Goal: Information Seeking & Learning: Learn about a topic

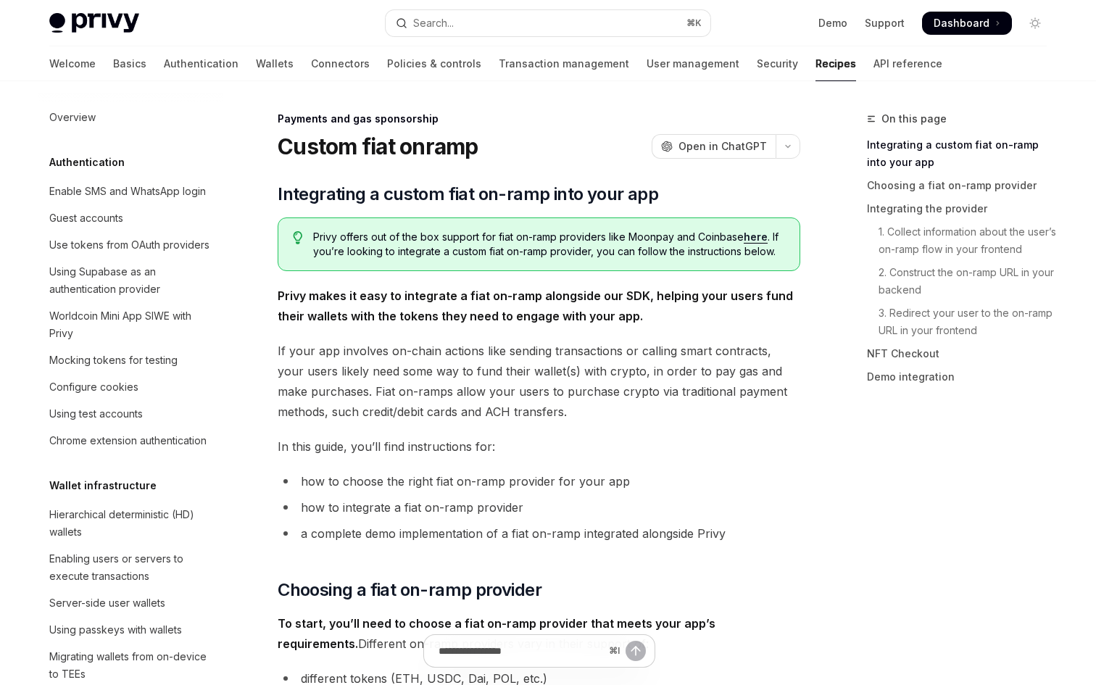
scroll to position [1040, 0]
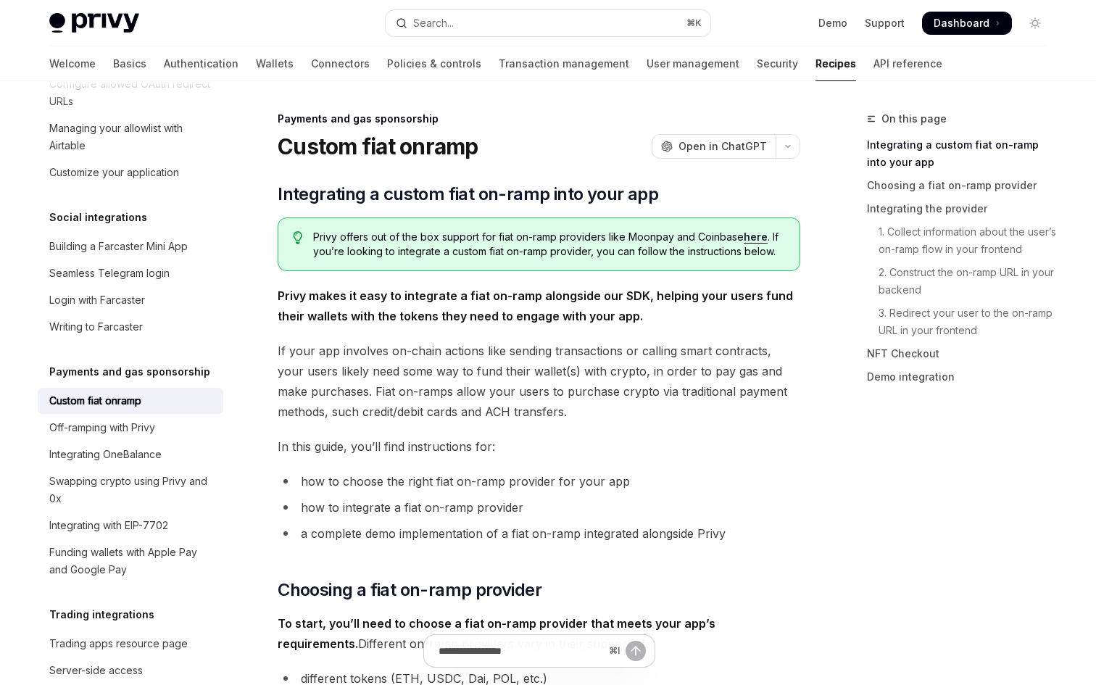
type textarea "*"
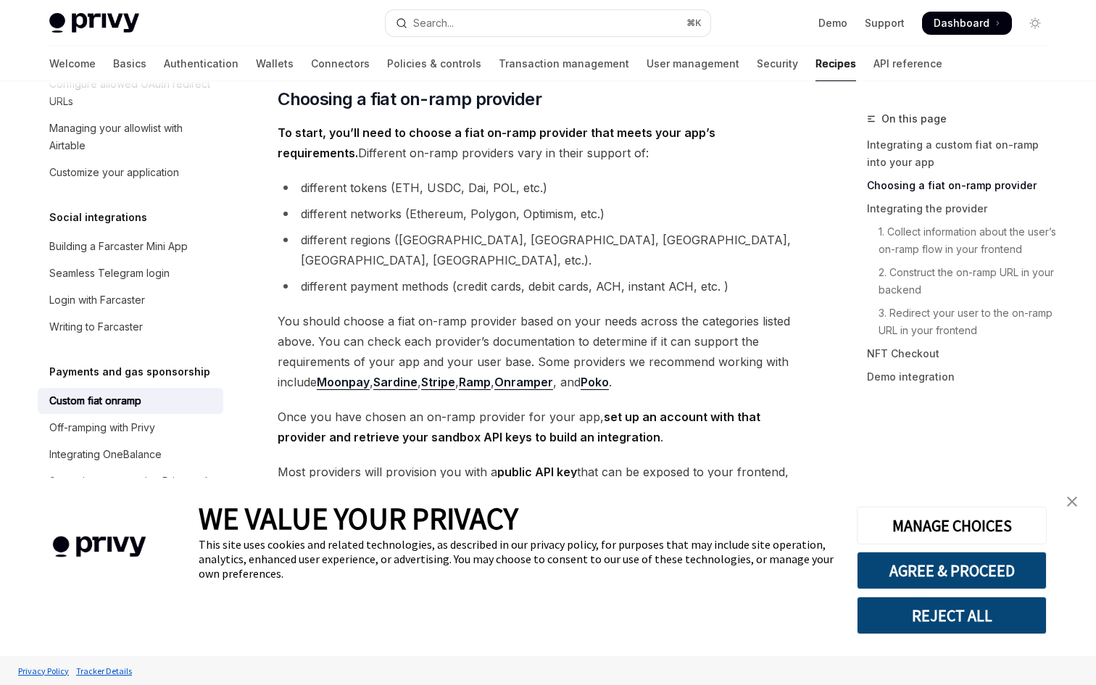
scroll to position [529, 0]
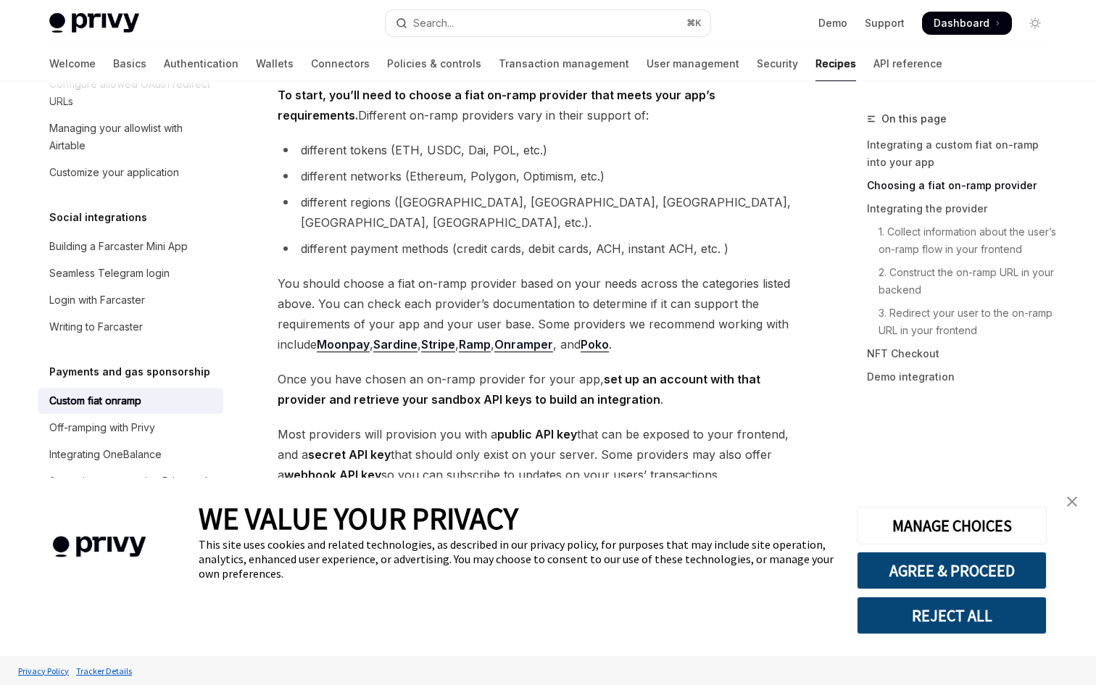
click at [617, 273] on span "You should choose a fiat on-ramp provider based on your needs across the catego…" at bounding box center [539, 313] width 523 height 81
click at [945, 568] on button "AGREE & PROCEED" at bounding box center [952, 571] width 190 height 38
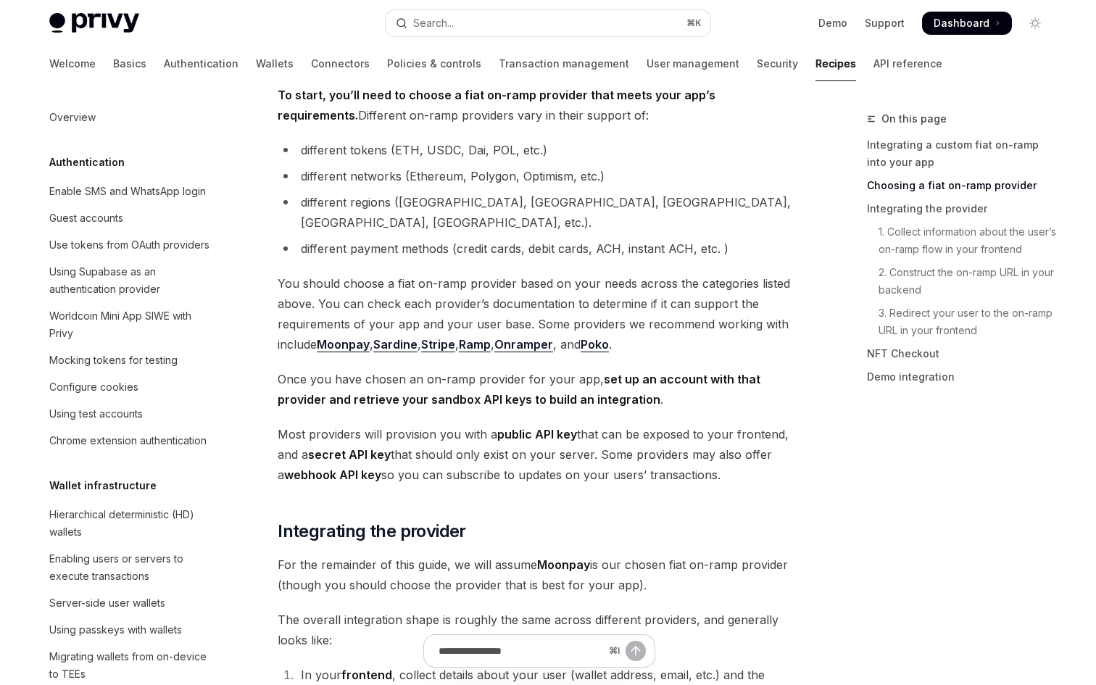
scroll to position [1040, 0]
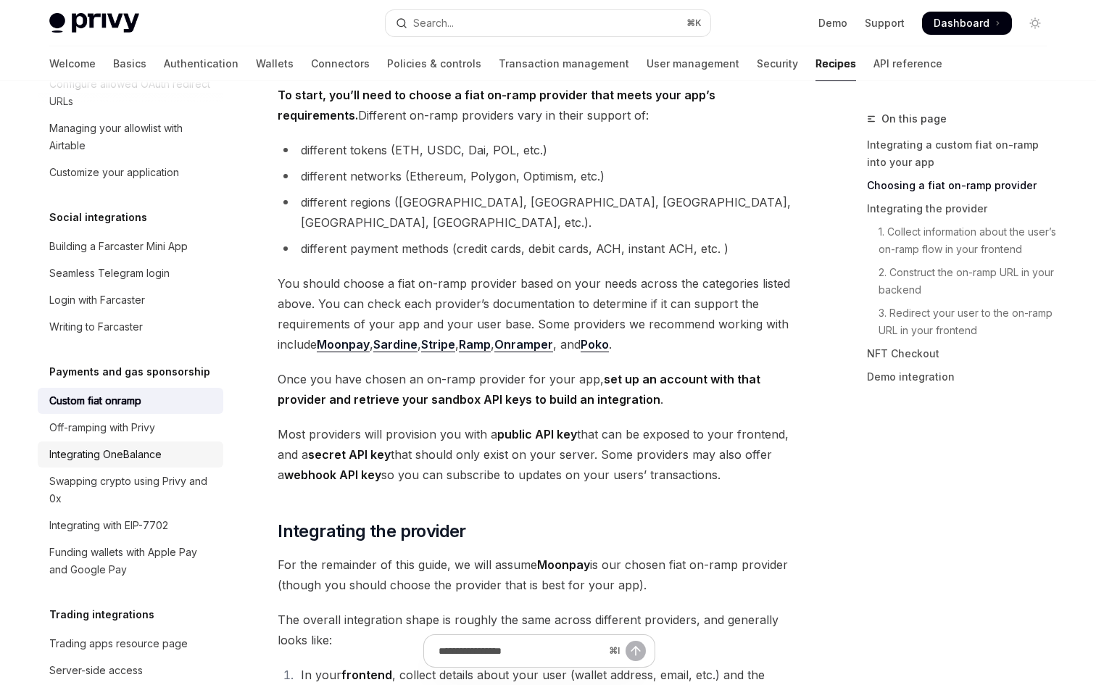
click at [159, 446] on div "Integrating OneBalance" at bounding box center [105, 454] width 112 height 17
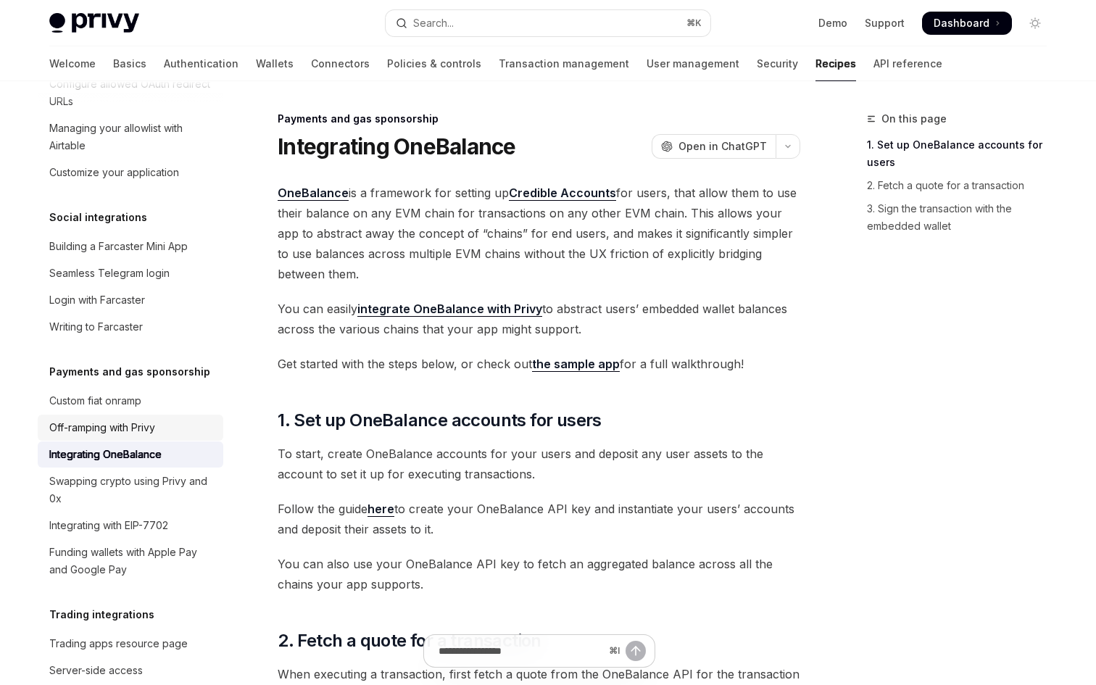
click at [115, 419] on div "Off-ramping with Privy" at bounding box center [102, 427] width 106 height 17
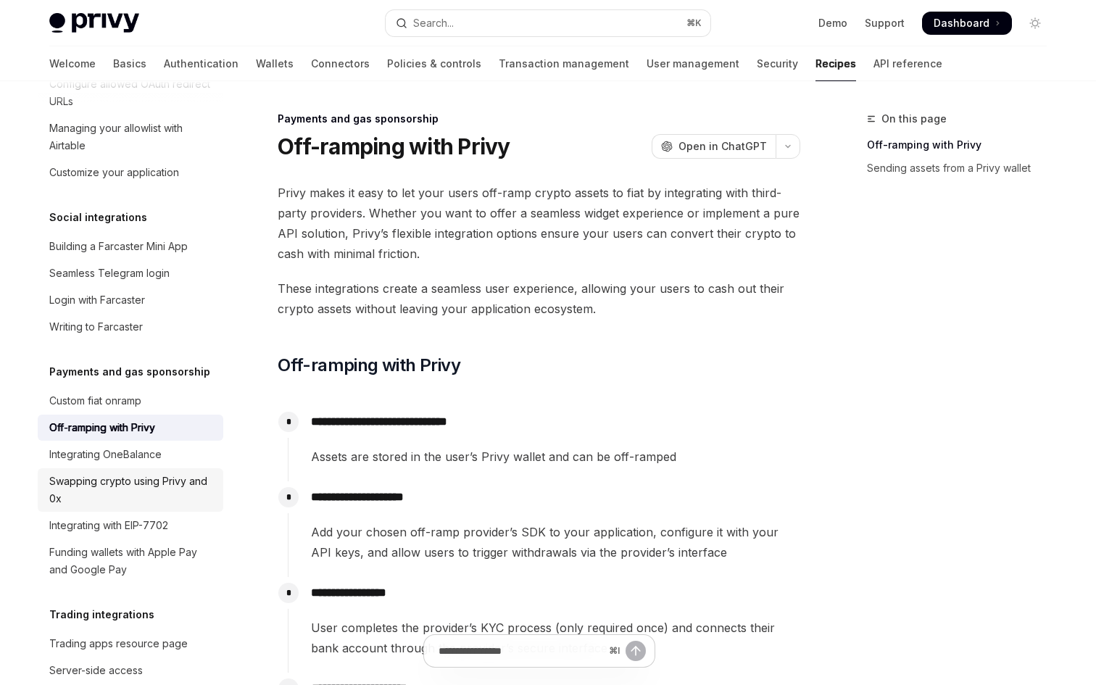
click at [151, 468] on link "Swapping crypto using Privy and 0x" at bounding box center [131, 489] width 186 height 43
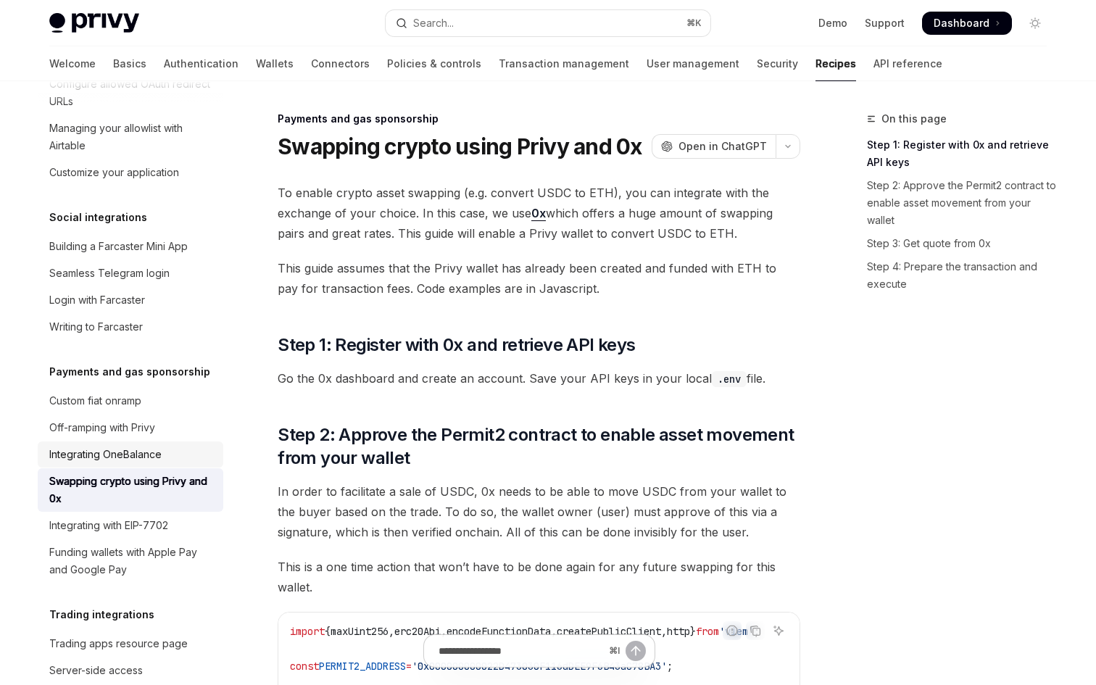
click at [154, 446] on link "Integrating OneBalance" at bounding box center [131, 455] width 186 height 26
type textarea "*"
